Goal: Task Accomplishment & Management: Complete application form

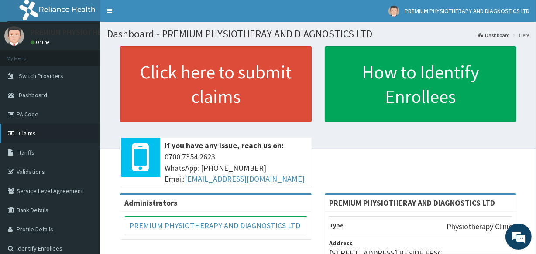
click at [22, 133] on span "Claims" at bounding box center [27, 134] width 17 height 8
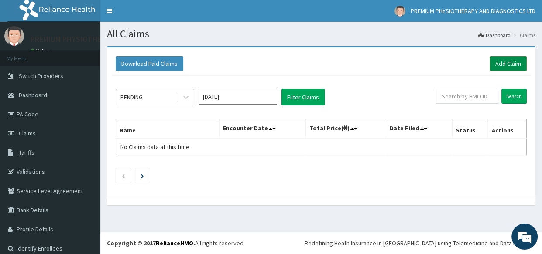
click at [496, 65] on link "Add Claim" at bounding box center [507, 63] width 37 height 15
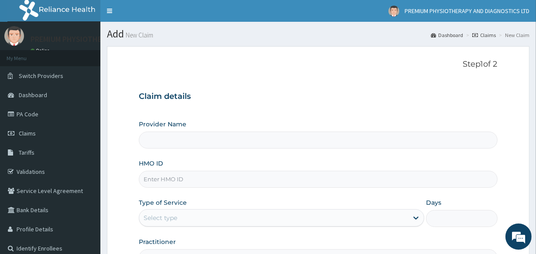
type input "PREMIUM PHYSIOTHERAY AND DIAGNOSTICS LTD"
click at [152, 181] on input "HMO ID" at bounding box center [318, 179] width 358 height 17
type input "p"
type input "PLI/10099/A"
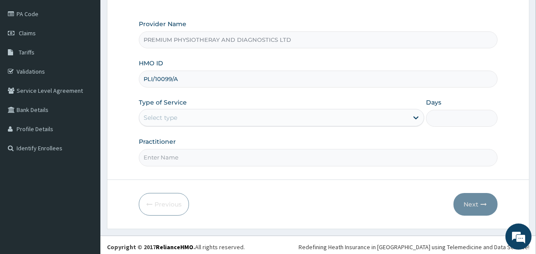
scroll to position [103, 0]
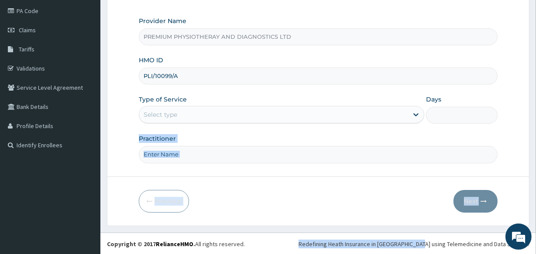
drag, startPoint x: 532, startPoint y: 218, endPoint x: 432, endPoint y: 236, distance: 101.2
click at [432, 236] on div "R EL Toggle navigation PREMIUM PHYSIOTHERAPY AND DIAGNOSTICS LTD PREMIUM PHYSIO…" at bounding box center [268, 76] width 536 height 359
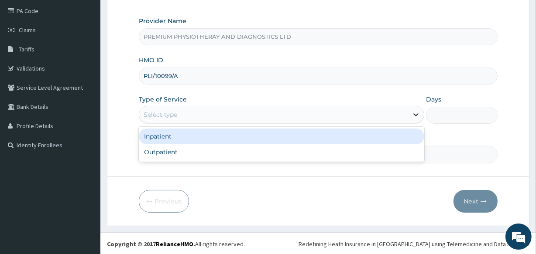
click at [415, 115] on icon at bounding box center [415, 115] width 5 height 3
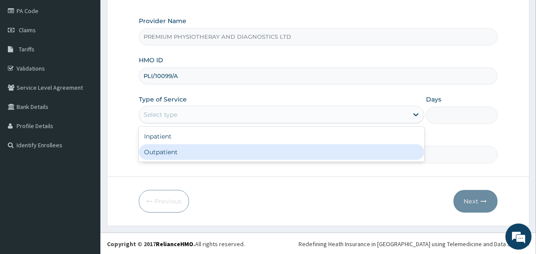
click at [291, 158] on div "Outpatient" at bounding box center [281, 152] width 285 height 16
type input "1"
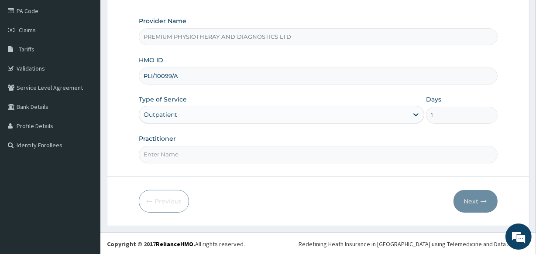
click at [153, 153] on input "Practitioner" at bounding box center [318, 154] width 358 height 17
type input "[PERSON_NAME]"
click at [471, 200] on form "Step 1 of 2 Claim details Provider Name PREMIUM PHYSIOTHERAY AND DIAGNOSTICS LT…" at bounding box center [318, 84] width 422 height 283
click at [471, 200] on button "Next" at bounding box center [475, 201] width 44 height 23
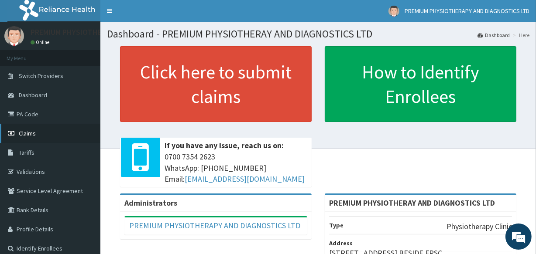
click at [27, 133] on span "Claims" at bounding box center [27, 134] width 17 height 8
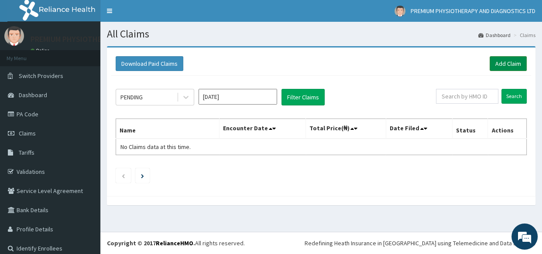
click at [500, 63] on link "Add Claim" at bounding box center [507, 63] width 37 height 15
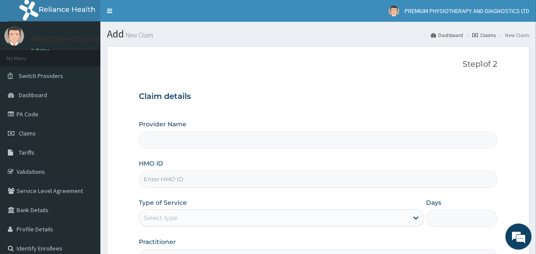
type input "PREMIUM PHYSIOTHERAY AND DIAGNOSTICS LTD"
click at [144, 178] on input "HMO ID" at bounding box center [318, 179] width 358 height 17
type input "PLI/10099/A"
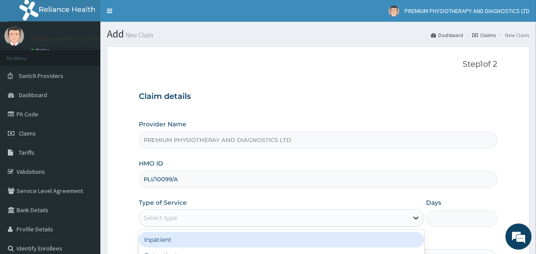
click at [414, 220] on icon at bounding box center [415, 218] width 9 height 9
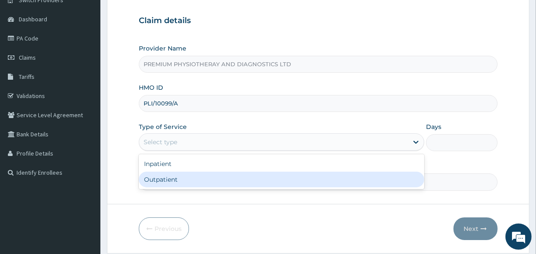
scroll to position [79, 0]
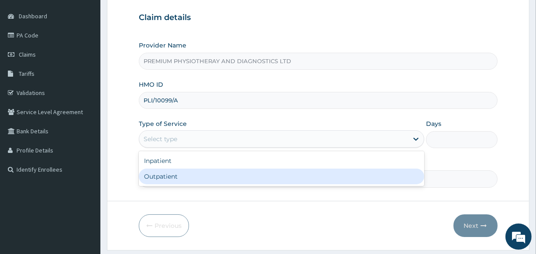
click at [327, 178] on div "Outpatient" at bounding box center [281, 177] width 285 height 16
type input "1"
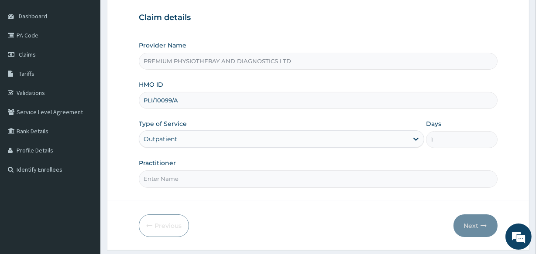
click at [148, 177] on input "Practitioner" at bounding box center [318, 179] width 358 height 17
type input "Dr HENRY"
click at [482, 225] on icon "button" at bounding box center [484, 226] width 6 height 6
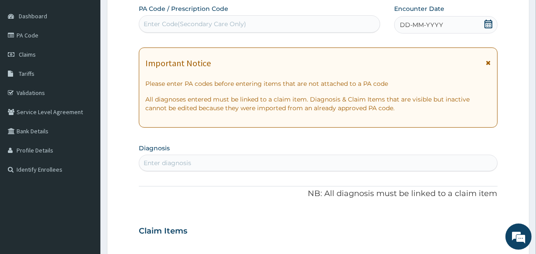
click at [147, 20] on div "Enter Code(Secondary Care Only)" at bounding box center [195, 24] width 103 height 9
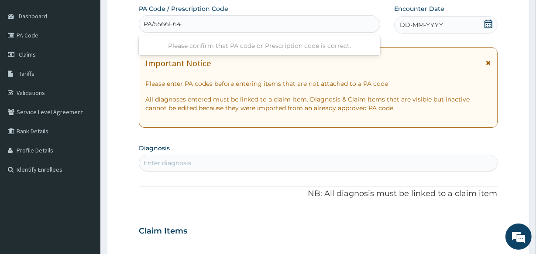
type input "PA/5566F64"
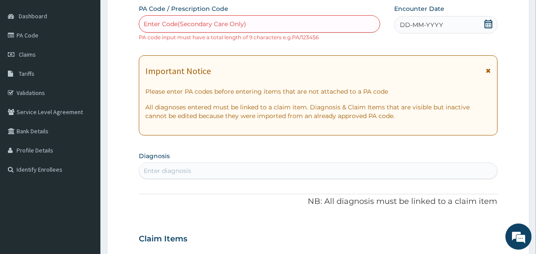
click at [488, 62] on div "Important Notice Please enter PA codes before entering items that are not attac…" at bounding box center [318, 95] width 358 height 80
click at [147, 17] on div "Enter Code(Secondary Care Only)" at bounding box center [259, 24] width 240 height 14
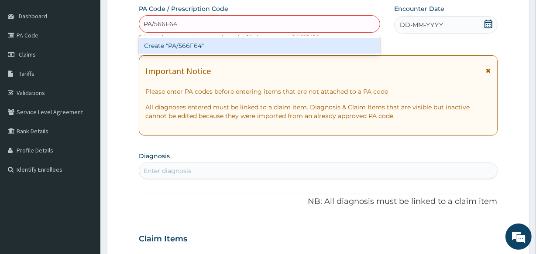
type input "PA/566F64"
click at [489, 26] on div "PA Code / Prescription Code option Create "PA/566F64" focused, 1 of 1. 1 result…" at bounding box center [318, 233] width 358 height 459
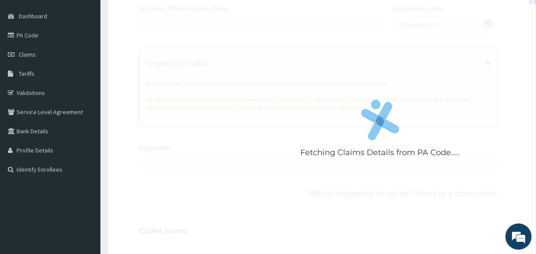
click at [489, 26] on div "Fetching Claims Details from PA Code....." at bounding box center [380, 131] width 482 height 254
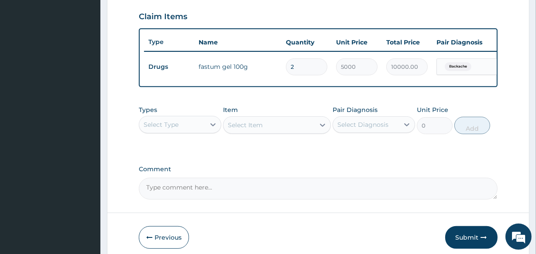
scroll to position [323, 0]
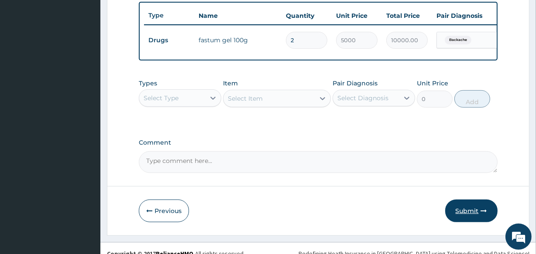
click at [481, 214] on icon "button" at bounding box center [484, 211] width 6 height 6
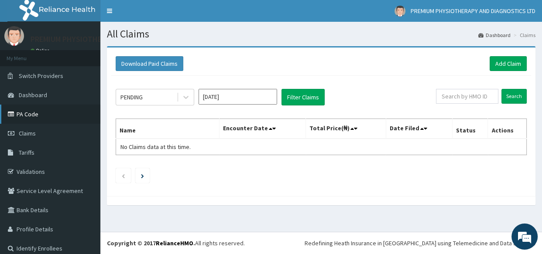
click at [22, 121] on link "PA Code" at bounding box center [50, 114] width 100 height 19
